Goal: Task Accomplishment & Management: Complete application form

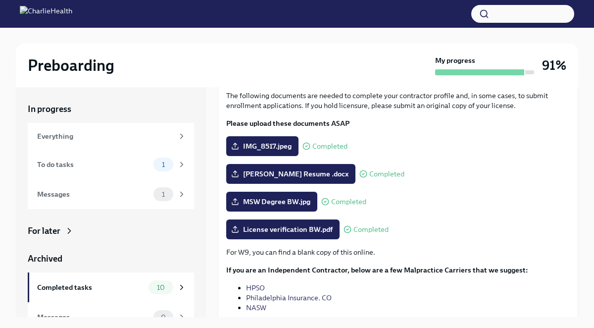
scroll to position [59, 0]
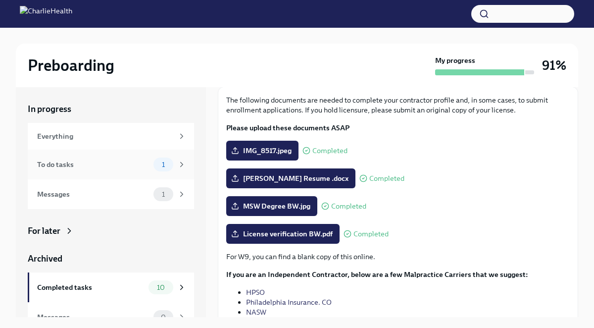
click at [135, 165] on div "To do tasks" at bounding box center [93, 164] width 112 height 11
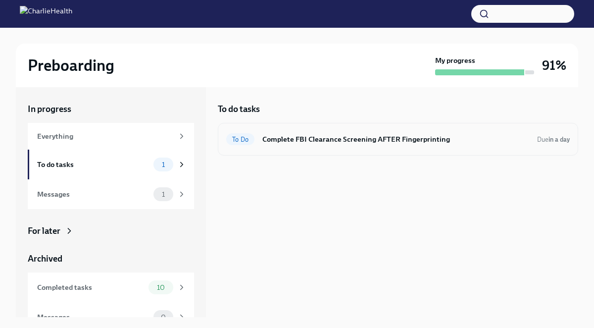
click at [265, 144] on h6 "Complete FBI Clearance Screening AFTER Fingerprinting" at bounding box center [395, 139] width 267 height 11
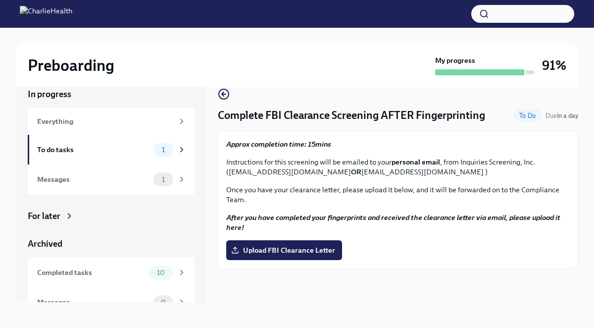
scroll to position [17, 0]
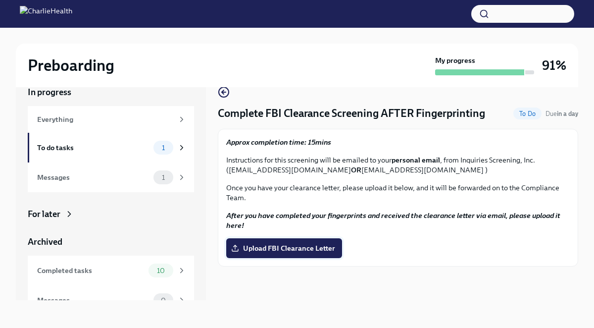
click at [260, 248] on span "Upload FBI Clearance Letter" at bounding box center [284, 248] width 102 height 10
click at [0, 0] on input "Upload FBI Clearance Letter" at bounding box center [0, 0] width 0 height 0
click at [277, 238] on label "Upload FBI Clearance Letter" at bounding box center [284, 248] width 116 height 20
click at [0, 0] on input "Upload FBI Clearance Letter" at bounding box center [0, 0] width 0 height 0
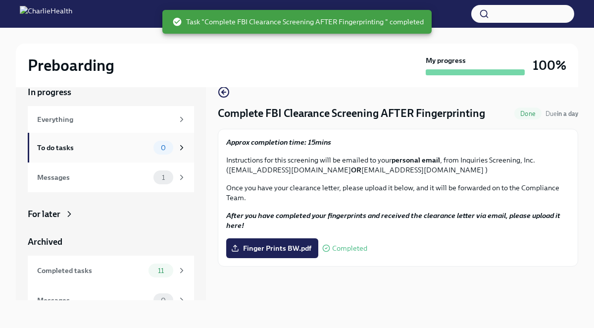
click at [94, 144] on div "To do tasks" at bounding box center [93, 147] width 112 height 11
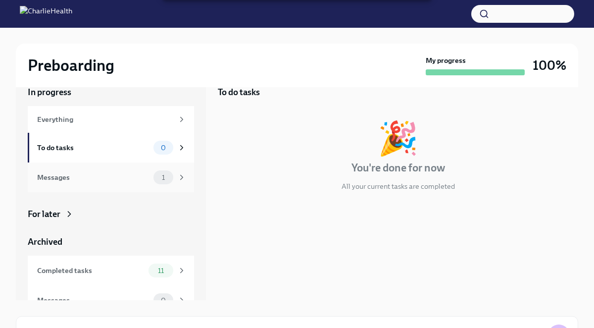
click at [90, 173] on div "Messages" at bounding box center [93, 177] width 112 height 11
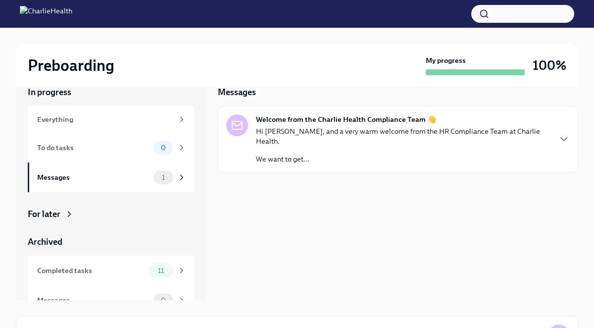
scroll to position [15, 0]
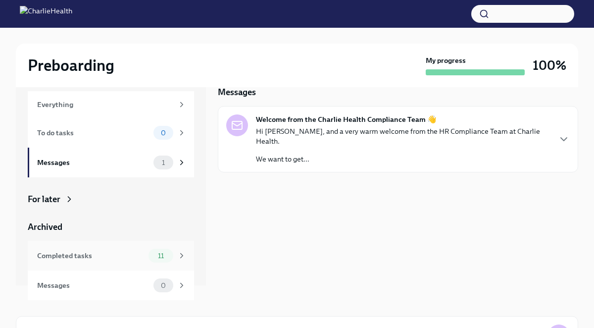
click at [109, 255] on div "Completed tasks" at bounding box center [90, 255] width 107 height 11
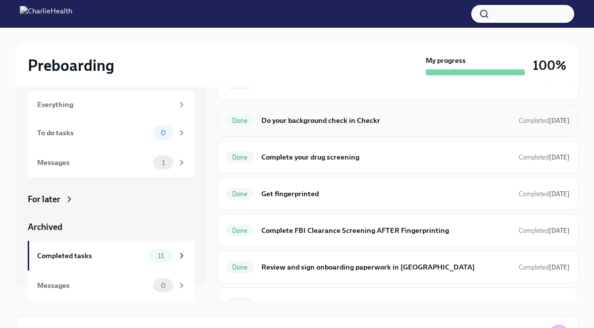
scroll to position [131, 0]
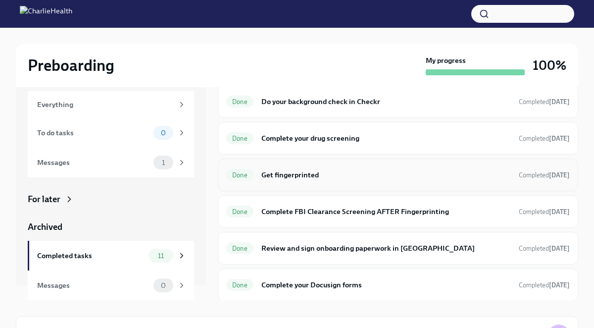
click at [321, 182] on div "Done Get fingerprinted Completed [DATE]" at bounding box center [397, 175] width 343 height 16
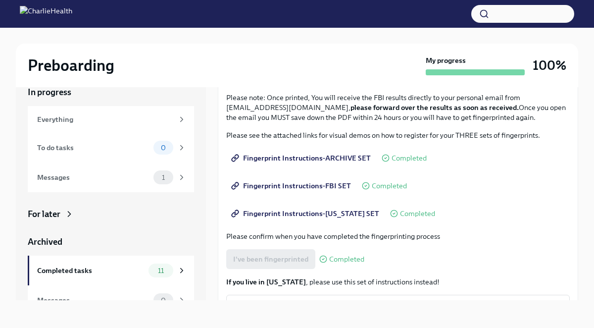
scroll to position [92, 0]
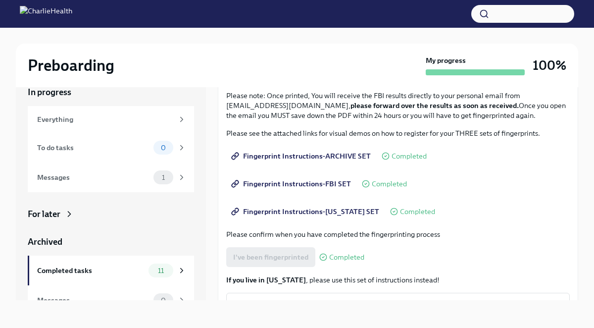
click at [330, 155] on span "Fingerprint Instructions-ARCHIVE SET" at bounding box center [302, 156] width 138 height 10
